Goal: Transaction & Acquisition: Book appointment/travel/reservation

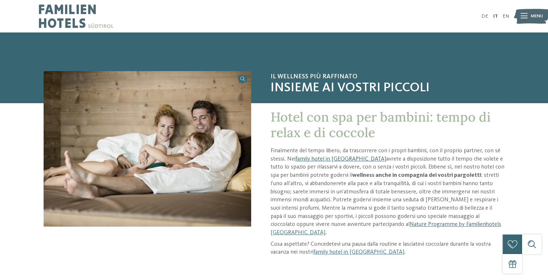
click at [347, 158] on link "family hotel in [GEOGRAPHIC_DATA]" at bounding box center [340, 159] width 91 height 6
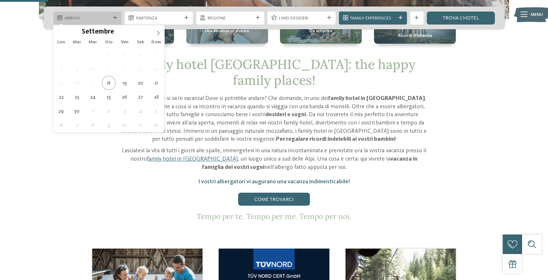
click at [104, 21] on span "Arrivo" at bounding box center [86, 18] width 45 height 6
type div "19.09.2025"
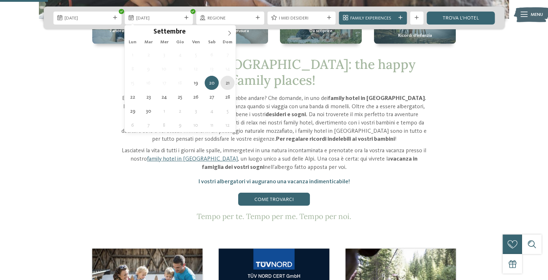
type div "21.09.2025"
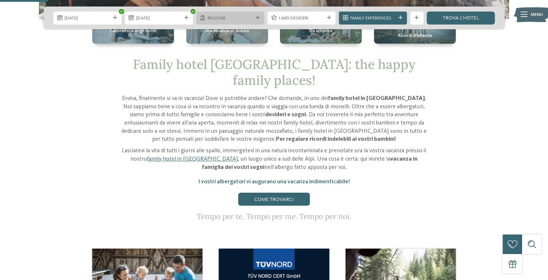
click at [254, 16] on div at bounding box center [257, 18] width 6 height 4
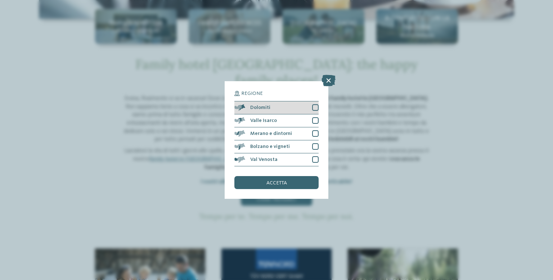
click at [317, 107] on div at bounding box center [315, 107] width 6 height 6
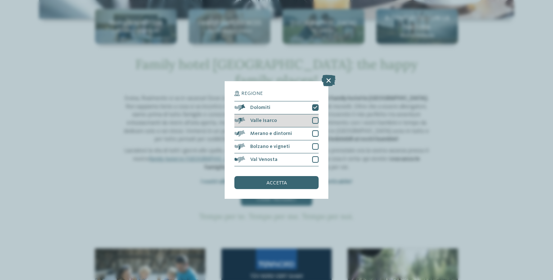
click at [316, 119] on div at bounding box center [315, 120] width 6 height 6
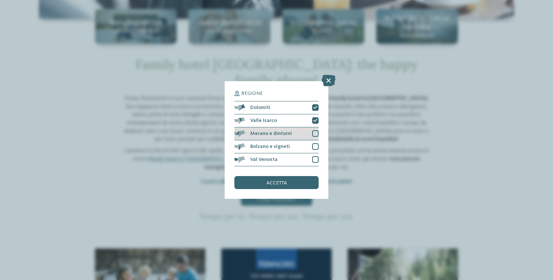
click at [314, 133] on div at bounding box center [315, 133] width 6 height 6
click at [316, 144] on div at bounding box center [315, 146] width 6 height 6
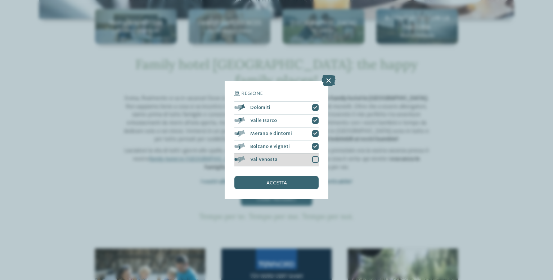
click at [317, 160] on div at bounding box center [315, 159] width 6 height 6
click at [307, 178] on div "accetta" at bounding box center [276, 182] width 84 height 13
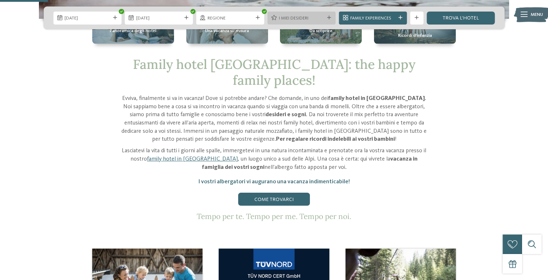
click at [317, 18] on span "I miei desideri" at bounding box center [301, 18] width 45 height 6
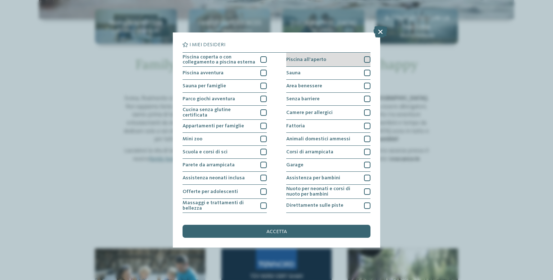
click at [313, 62] on span "Piscina all'aperto" at bounding box center [306, 59] width 40 height 5
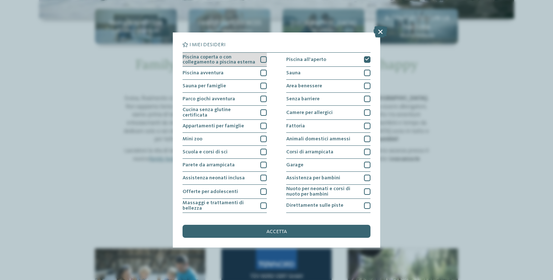
click at [233, 59] on span "Piscina coperta o con collegamento a piscina esterna" at bounding box center [219, 59] width 73 height 10
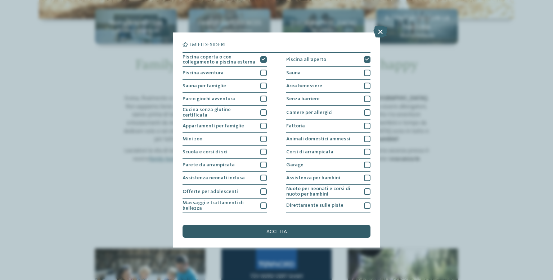
click at [298, 229] on div "accetta" at bounding box center [277, 230] width 188 height 13
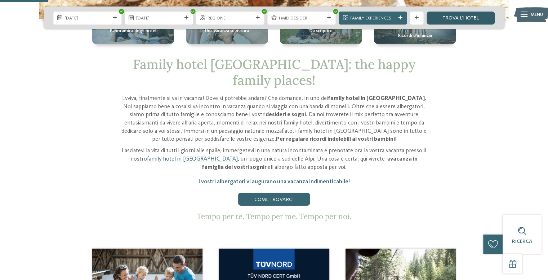
click at [450, 15] on link "trova l’hotel" at bounding box center [460, 18] width 68 height 13
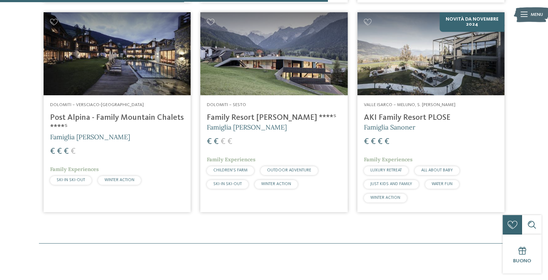
scroll to position [728, 0]
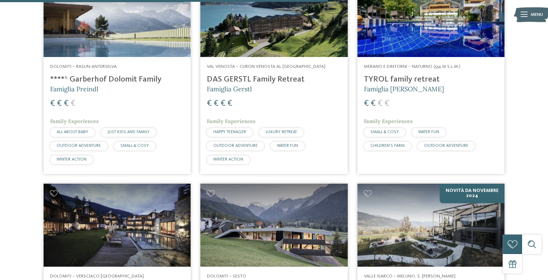
click at [432, 240] on img at bounding box center [430, 224] width 147 height 83
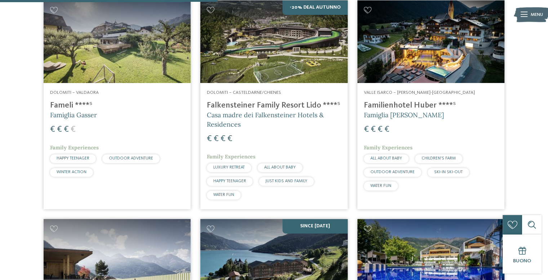
click at [425, 90] on span "Valle Isarco – Valles-Rio Pusteria" at bounding box center [419, 92] width 111 height 5
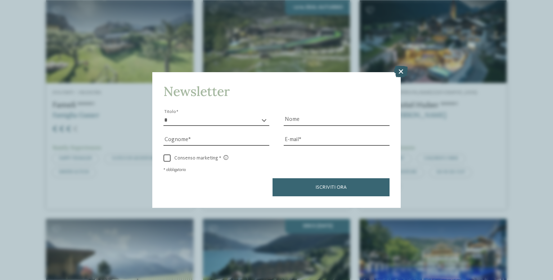
click at [401, 73] on icon at bounding box center [401, 72] width 14 height 12
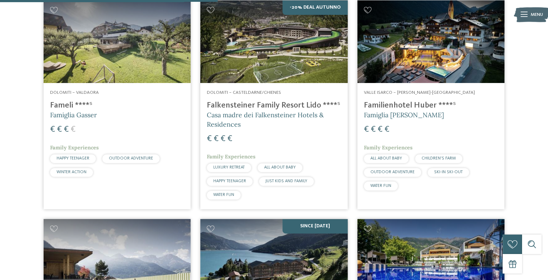
scroll to position [239, 0]
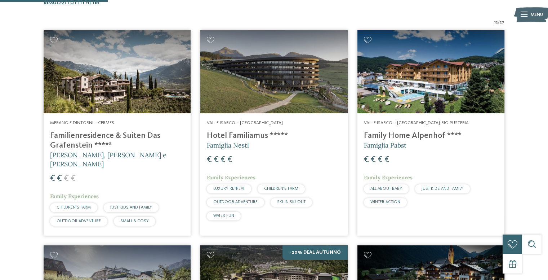
click at [104, 134] on h4 "Familienresidence & Suiten Das Grafenstein ****ˢ" at bounding box center [117, 140] width 134 height 19
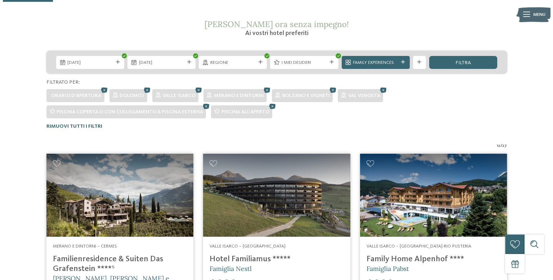
scroll to position [82, 0]
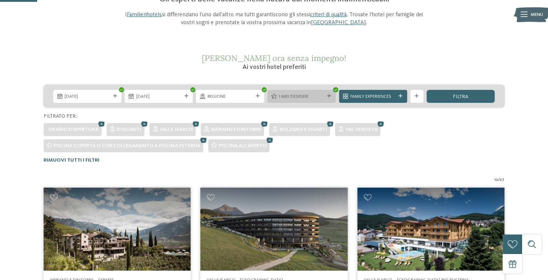
click at [314, 95] on span "I miei desideri" at bounding box center [301, 96] width 45 height 6
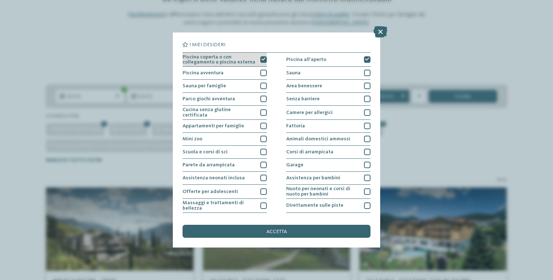
click at [263, 58] on icon at bounding box center [263, 59] width 4 height 4
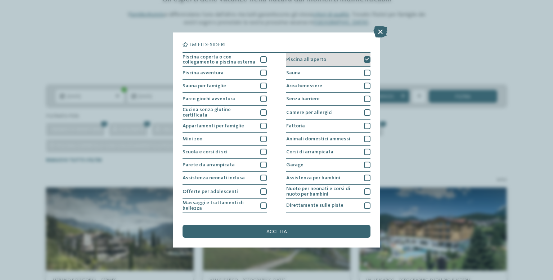
click at [365, 58] on icon at bounding box center [367, 59] width 4 height 4
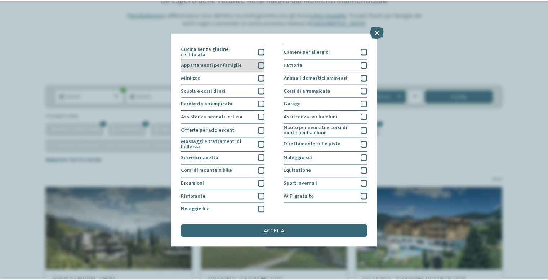
scroll to position [0, 0]
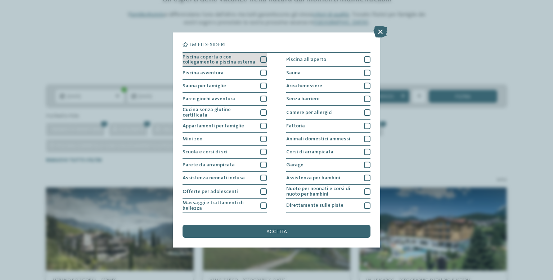
click at [248, 59] on span "Piscina coperta o con collegamento a piscina esterna" at bounding box center [219, 59] width 73 height 10
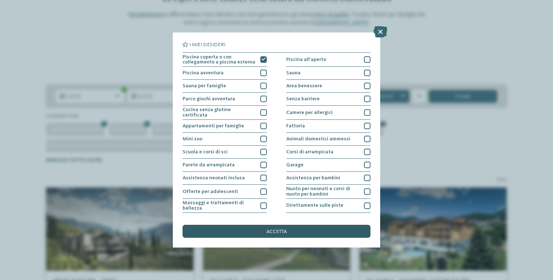
click at [304, 231] on div "accetta" at bounding box center [277, 230] width 188 height 13
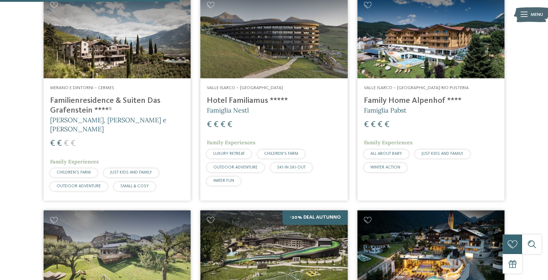
scroll to position [714, 0]
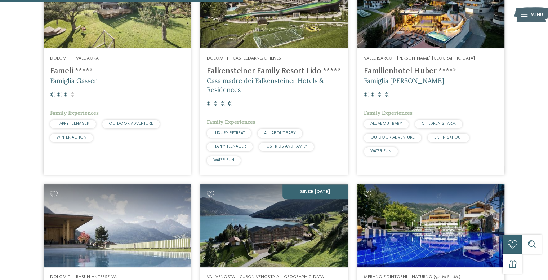
click at [66, 66] on h4 "Fameli ****ˢ" at bounding box center [117, 71] width 134 height 10
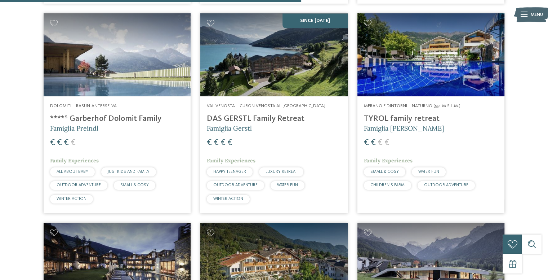
scroll to position [882, 0]
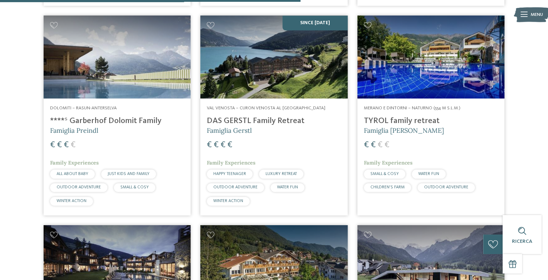
click at [121, 116] on h4 "****ˢ Garberhof Dolomit Family" at bounding box center [117, 121] width 134 height 10
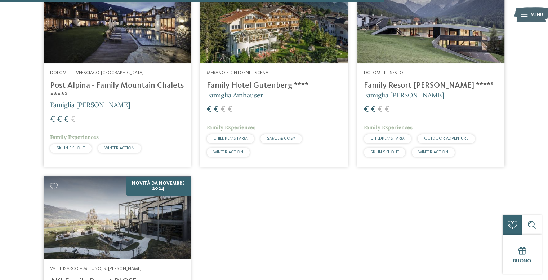
click at [403, 81] on h4 "Family Resort [PERSON_NAME] ****ˢ" at bounding box center [431, 86] width 134 height 10
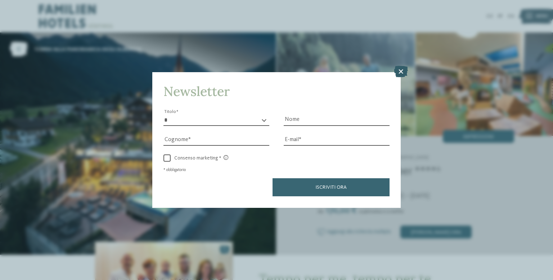
click at [399, 70] on icon at bounding box center [401, 72] width 14 height 12
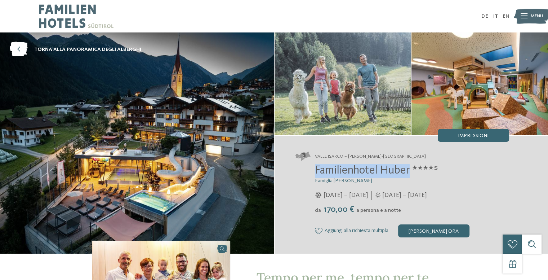
drag, startPoint x: 315, startPoint y: 172, endPoint x: 411, endPoint y: 169, distance: 95.5
click at [411, 169] on span "Familienhotel Huber ****ˢ" at bounding box center [376, 171] width 123 height 12
copy span "Familienhotel Huber"
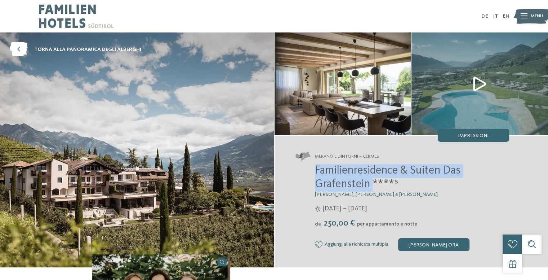
drag, startPoint x: 372, startPoint y: 186, endPoint x: 303, endPoint y: 166, distance: 71.6
click at [303, 166] on div "Familienresidence & Suiten Das Grafenstein ****ˢ Alexandra, Charlotte e Isabell…" at bounding box center [402, 207] width 214 height 87
copy span "Familienresidence & Suiten Das Grafenstein"
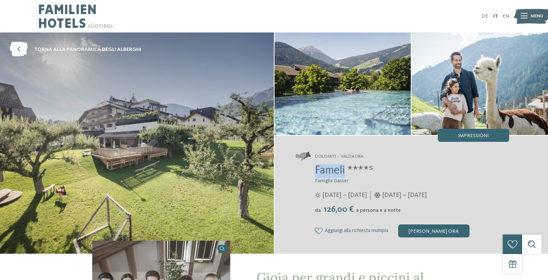
drag, startPoint x: 315, startPoint y: 170, endPoint x: 344, endPoint y: 169, distance: 29.6
click at [344, 169] on span "Fameli ****ˢ" at bounding box center [344, 171] width 58 height 12
copy span "Fameli"
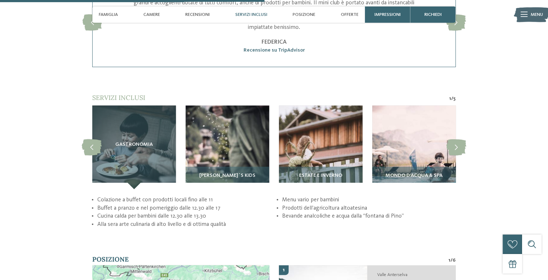
scroll to position [1467, 0]
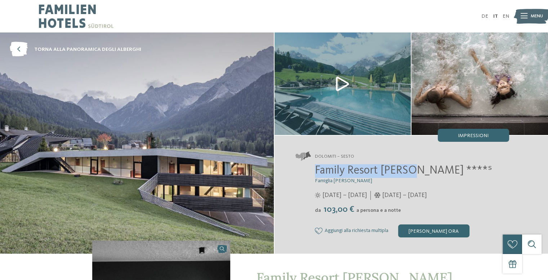
drag, startPoint x: 316, startPoint y: 170, endPoint x: 412, endPoint y: 170, distance: 96.2
click at [412, 170] on span "Family Resort [PERSON_NAME] ****ˢ" at bounding box center [403, 171] width 177 height 12
copy span "Family Resort [PERSON_NAME]"
